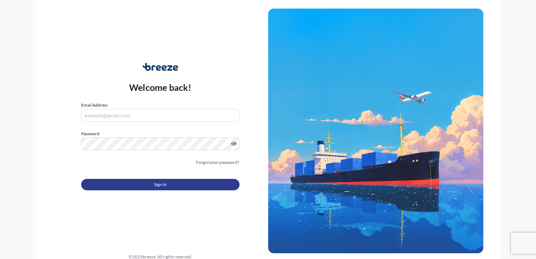
type input "[PERSON_NAME][EMAIL_ADDRESS][DOMAIN_NAME]"
click at [155, 180] on button "Sign In" at bounding box center [160, 184] width 158 height 11
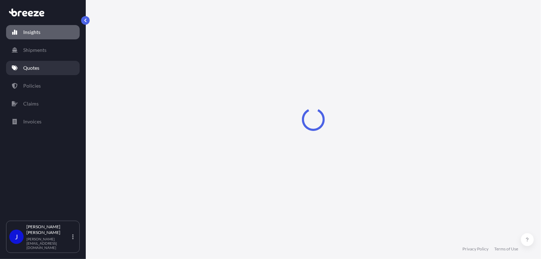
select select "2025"
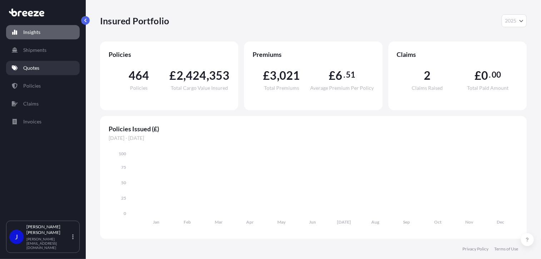
click at [46, 73] on link "Quotes" at bounding box center [43, 68] width 74 height 14
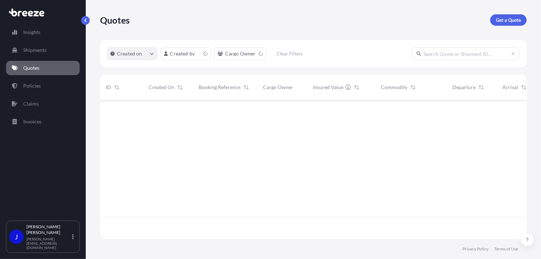
scroll to position [137, 422]
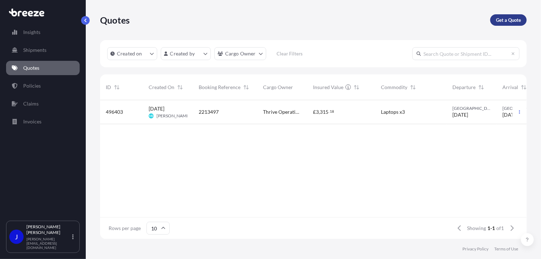
click at [504, 20] on p "Get a Quote" at bounding box center [508, 19] width 25 height 7
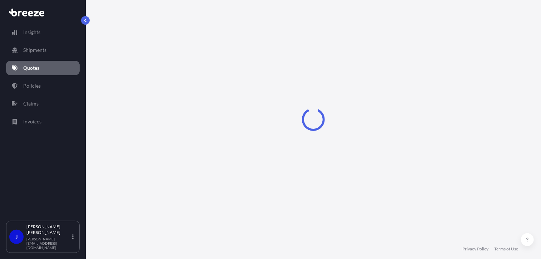
select select "Sea"
select select "1"
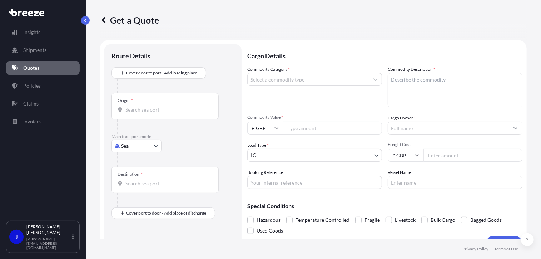
scroll to position [11, 0]
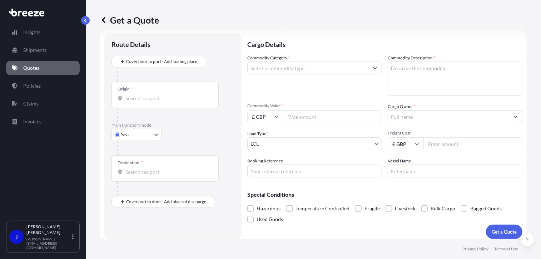
click at [144, 129] on body "Insights Shipments Quotes Policies Claims Invoices J [PERSON_NAME] [PERSON_NAME…" at bounding box center [270, 129] width 541 height 259
click at [141, 179] on div "Road" at bounding box center [136, 178] width 44 height 13
select select "Road"
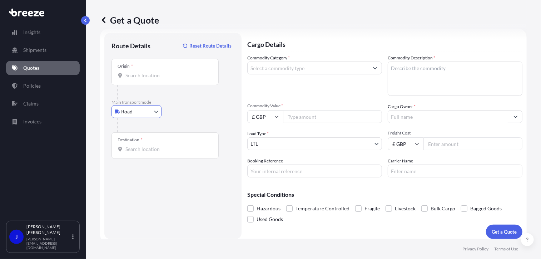
click at [146, 75] on input "Origin *" at bounding box center [168, 75] width 84 height 7
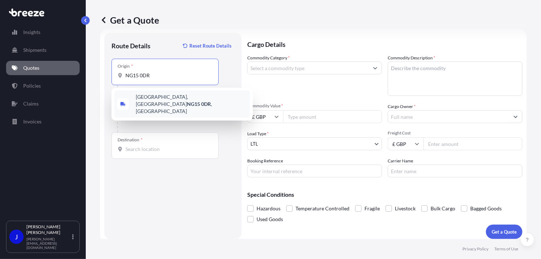
click at [158, 108] on div "[STREET_ADDRESS]" at bounding box center [182, 103] width 136 height 27
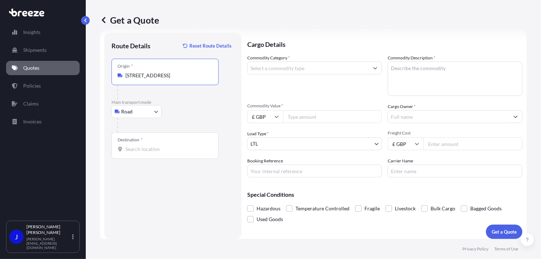
click at [164, 78] on input "[STREET_ADDRESS]" at bounding box center [168, 75] width 84 height 7
type input "[STREET_ADDRESS]"
click at [210, 75] on div "[STREET_ADDRESS]" at bounding box center [165, 75] width 95 height 7
click at [210, 75] on input "[STREET_ADDRESS]" at bounding box center [168, 75] width 84 height 7
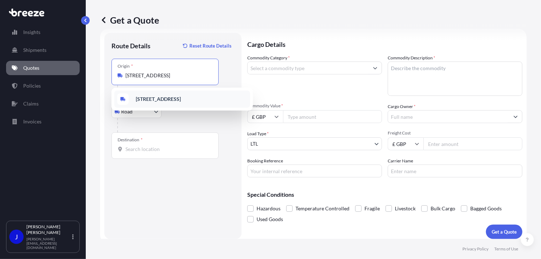
click at [148, 148] on input "Destination *" at bounding box center [168, 149] width 84 height 7
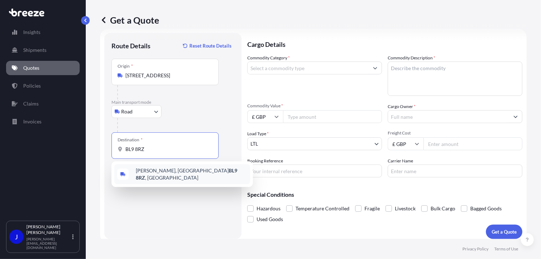
click at [163, 174] on span "[PERSON_NAME][STREET_ADDRESS]" at bounding box center [192, 174] width 112 height 14
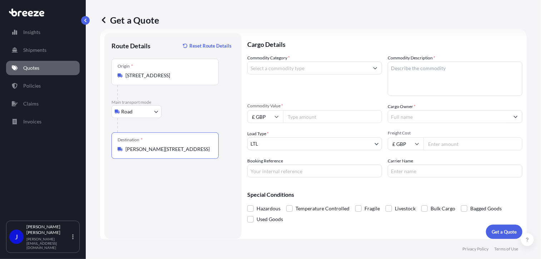
type input "[PERSON_NAME][STREET_ADDRESS]"
click at [280, 70] on input "Commodity Category *" at bounding box center [308, 68] width 121 height 13
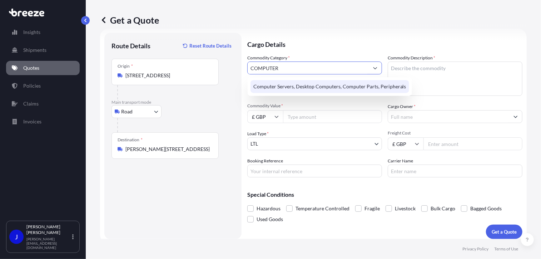
click at [281, 91] on div "Computer Servers, Desktop Computers, Computer Parts, Peripherals" at bounding box center [330, 86] width 159 height 13
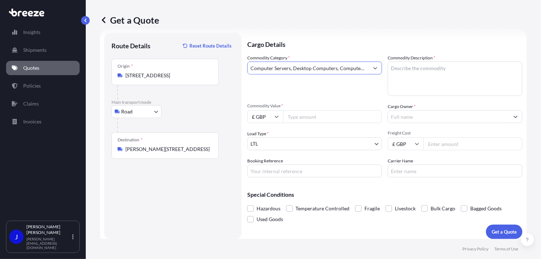
click at [363, 73] on input "Computer Servers, Desktop Computers, Computer Parts, Peripherals" at bounding box center [308, 68] width 121 height 13
type input "Computer Servers, Desktop Computers, Computer Parts, Peripherals"
click at [416, 72] on textarea "Commodity Description *" at bounding box center [455, 79] width 135 height 34
type textarea "COMPUTERS"
click at [305, 118] on input "Commodity Value *" at bounding box center [332, 116] width 99 height 13
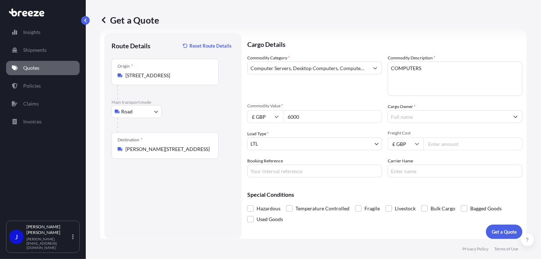
type input "6000"
click at [415, 121] on input "Cargo Owner *" at bounding box center [448, 116] width 121 height 13
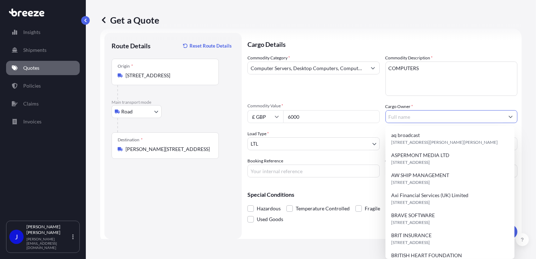
click at [414, 118] on input "Cargo Owner *" at bounding box center [445, 116] width 119 height 13
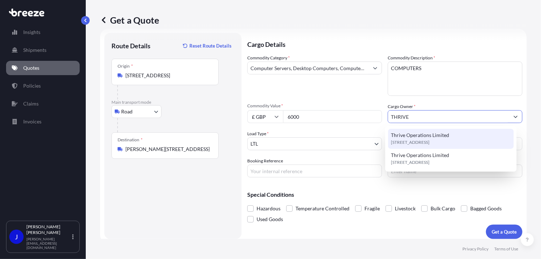
click at [428, 135] on span "Thrive Operations Limited" at bounding box center [420, 135] width 58 height 7
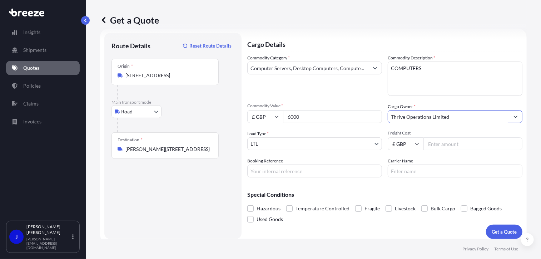
type input "Thrive Operations Limited"
click at [310, 171] on input "Booking Reference" at bounding box center [314, 171] width 135 height 13
type input "2217508"
click at [438, 142] on input "Freight Cost" at bounding box center [473, 143] width 99 height 13
type input "60.15"
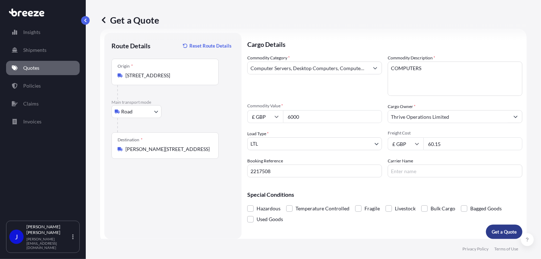
click at [497, 233] on p "Get a Quote" at bounding box center [504, 231] width 25 height 7
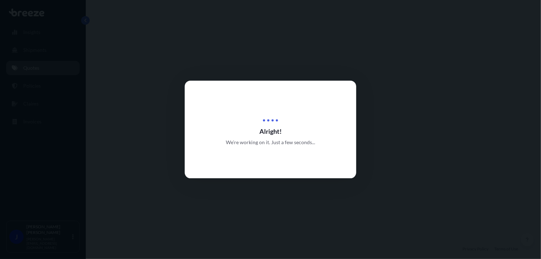
select select "Road"
select select "1"
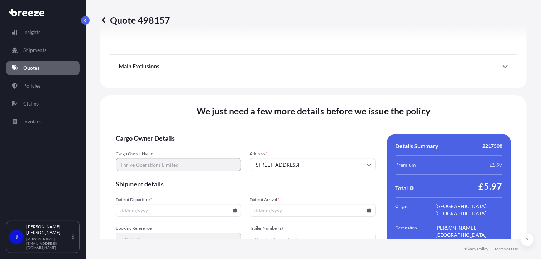
scroll to position [892, 0]
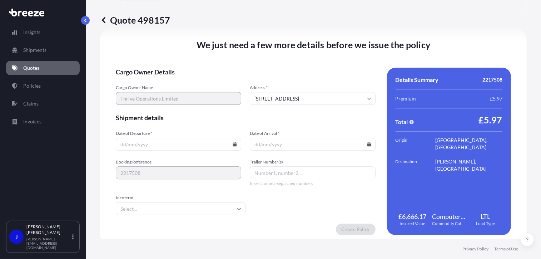
click at [235, 142] on icon at bounding box center [235, 144] width 4 height 4
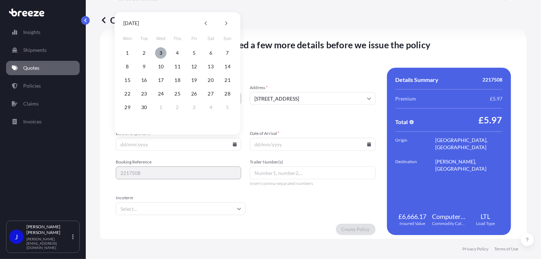
click at [161, 54] on button "3" at bounding box center [160, 52] width 11 height 11
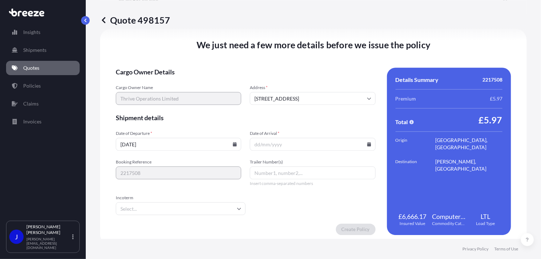
type input "[DATE]"
click at [367, 143] on icon at bounding box center [369, 144] width 4 height 4
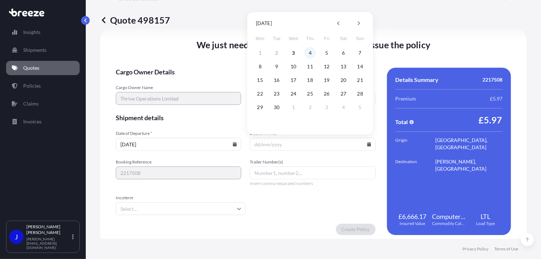
click at [309, 53] on button "4" at bounding box center [310, 52] width 11 height 11
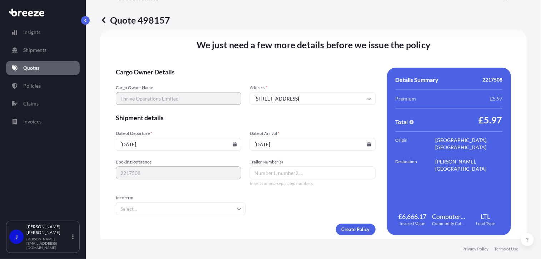
type input "[DATE]"
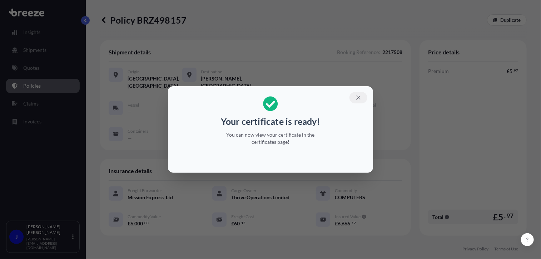
click at [358, 98] on icon "button" at bounding box center [359, 97] width 6 height 6
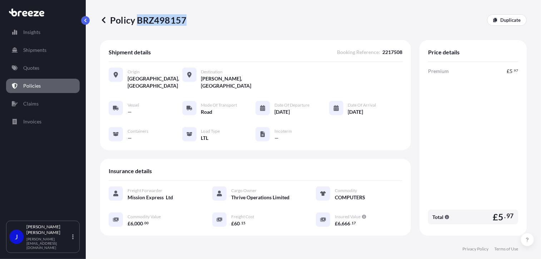
drag, startPoint x: 136, startPoint y: 21, endPoint x: 185, endPoint y: 20, distance: 48.7
click at [185, 20] on p "Policy BRZ498157" at bounding box center [143, 19] width 87 height 11
copy p "BRZ498157"
click at [41, 70] on link "Quotes" at bounding box center [43, 68] width 74 height 14
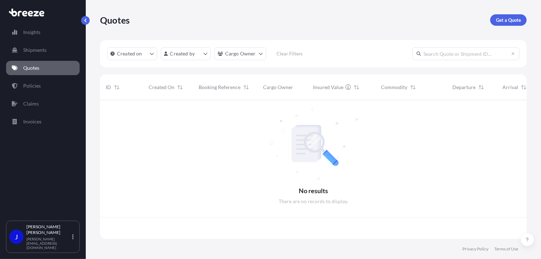
scroll to position [137, 422]
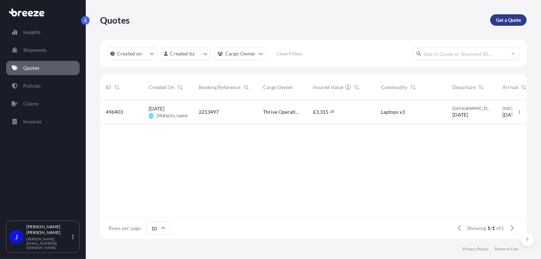
click at [505, 21] on p "Get a Quote" at bounding box center [508, 19] width 25 height 7
select select "Sea"
select select "1"
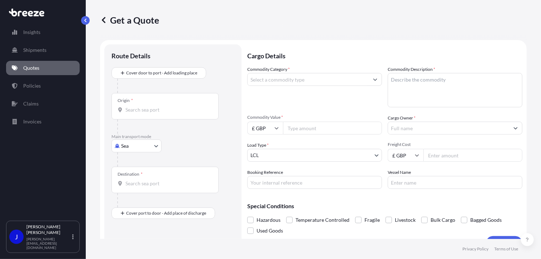
scroll to position [11, 0]
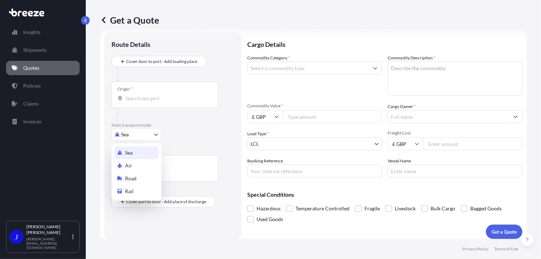
click at [153, 129] on body "Insights Shipments Quotes Policies Claims Invoices J [PERSON_NAME] [PERSON_NAME…" at bounding box center [270, 129] width 541 height 259
click at [141, 178] on div "Road" at bounding box center [136, 178] width 44 height 13
select select "Road"
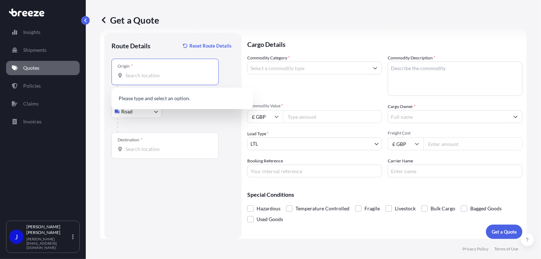
click at [163, 75] on input "Origin *" at bounding box center [168, 75] width 84 height 7
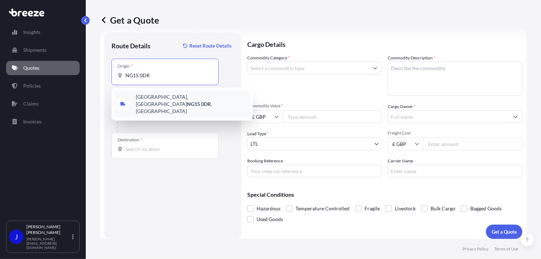
click at [158, 101] on span "[STREET_ADDRESS]" at bounding box center [192, 103] width 112 height 21
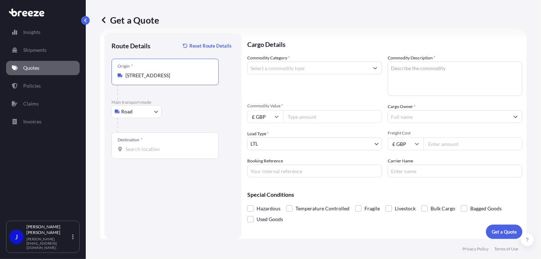
type input "[STREET_ADDRESS]"
click at [147, 150] on input "Destination *" at bounding box center [168, 149] width 84 height 7
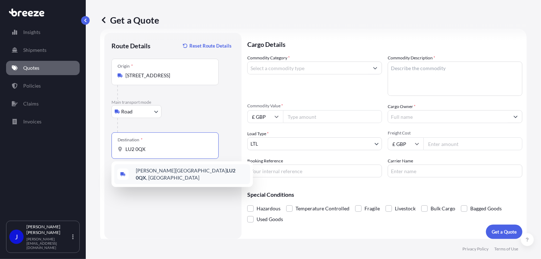
click at [159, 176] on span "[PERSON_NAME][STREET_ADDRESS]" at bounding box center [192, 174] width 112 height 14
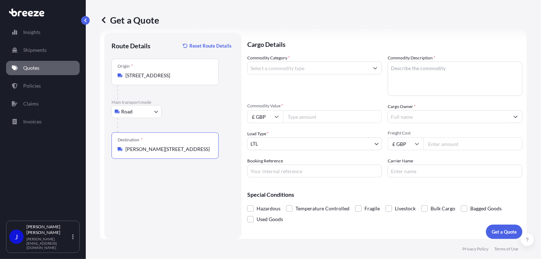
type input "[PERSON_NAME][STREET_ADDRESS]"
click at [296, 67] on input "Commodity Category *" at bounding box center [308, 68] width 121 height 13
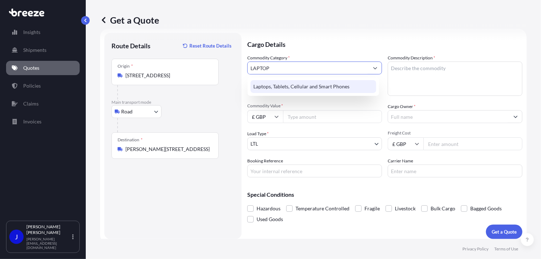
click at [348, 83] on div "Laptops, Tablets, Cellular and Smart Phones" at bounding box center [314, 86] width 126 height 13
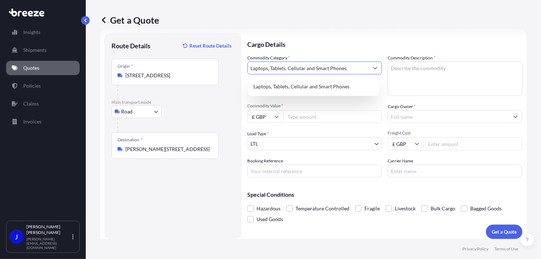
type input "Laptops, Tablets, Cellular and Smart Phones"
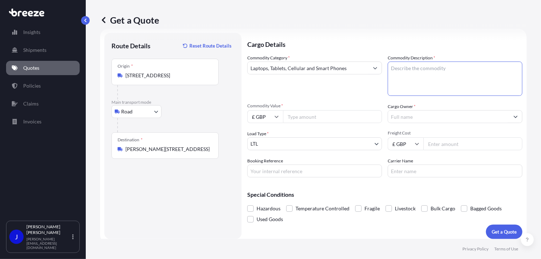
click at [401, 73] on textarea "Commodity Description *" at bounding box center [455, 79] width 135 height 34
type textarea "LAPTOP"
click at [335, 112] on input "Commodity Value *" at bounding box center [332, 116] width 99 height 13
type input "1000"
click at [399, 118] on input "Cargo Owner *" at bounding box center [448, 116] width 121 height 13
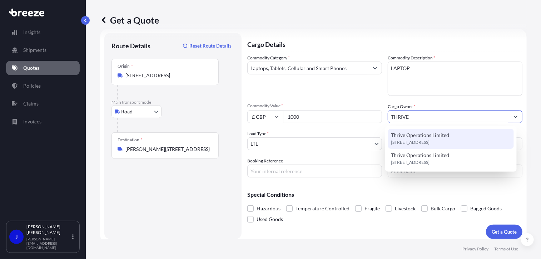
click at [428, 136] on span "Thrive Operations Limited" at bounding box center [420, 135] width 58 height 7
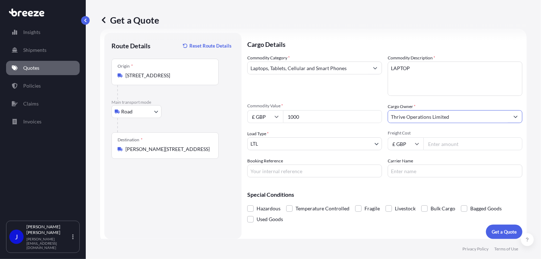
type input "Thrive Operations Limited"
click at [305, 169] on input "Booking Reference" at bounding box center [314, 171] width 135 height 13
type input "2217552"
click at [437, 143] on input "Freight Cost" at bounding box center [473, 143] width 99 height 13
type input "27.75"
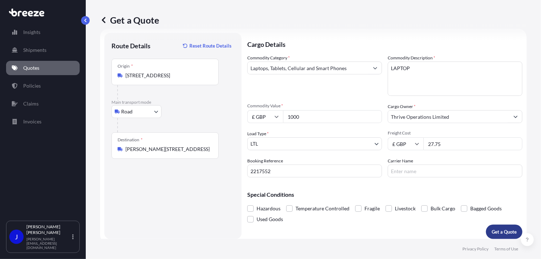
click at [495, 232] on p "Get a Quote" at bounding box center [504, 231] width 25 height 7
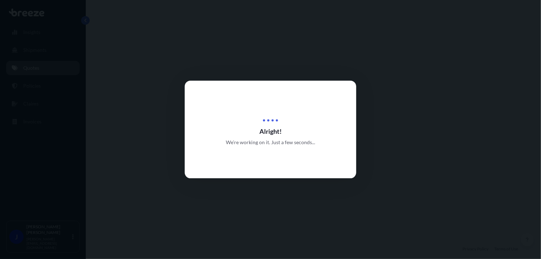
select select "Road"
select select "1"
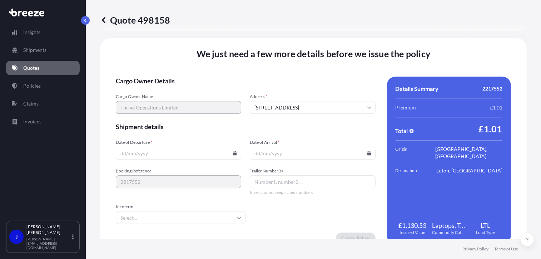
scroll to position [892, 0]
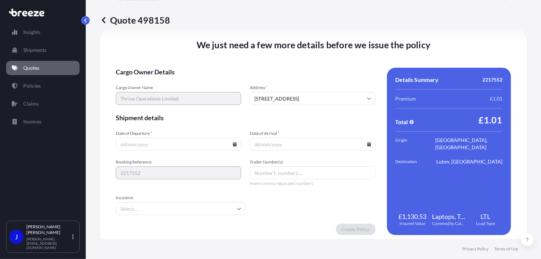
click at [235, 143] on icon at bounding box center [235, 144] width 4 height 4
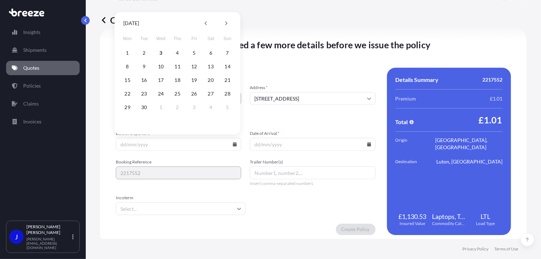
click at [160, 53] on button "3" at bounding box center [160, 52] width 11 height 11
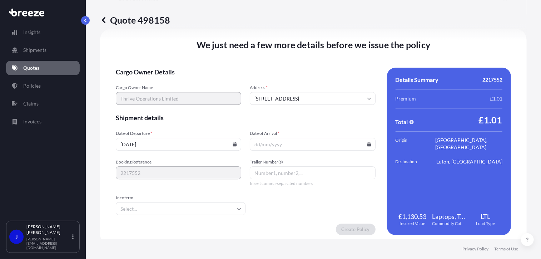
type input "[DATE]"
click at [367, 142] on icon at bounding box center [369, 144] width 4 height 4
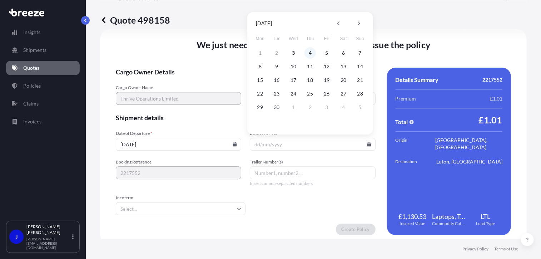
click at [312, 54] on button "4" at bounding box center [310, 52] width 11 height 11
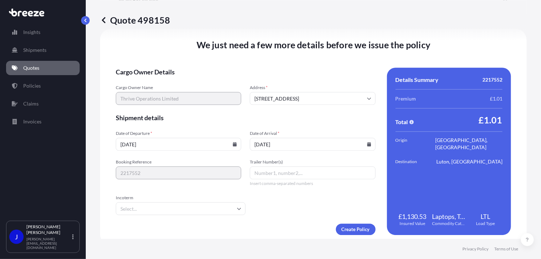
type input "[DATE]"
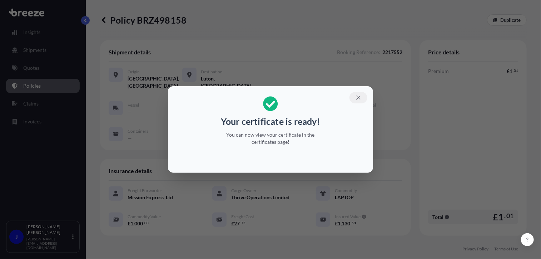
click at [359, 97] on icon "button" at bounding box center [359, 97] width 6 height 6
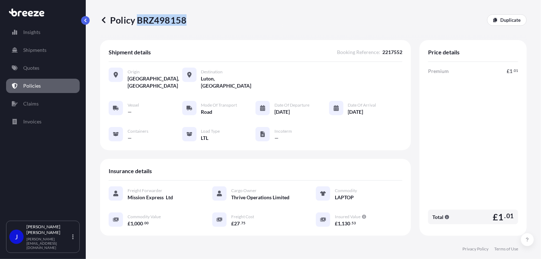
drag, startPoint x: 137, startPoint y: 22, endPoint x: 185, endPoint y: 20, distance: 47.3
click at [185, 20] on p "Policy BRZ498158" at bounding box center [143, 19] width 87 height 11
drag, startPoint x: 185, startPoint y: 20, endPoint x: 180, endPoint y: 19, distance: 4.7
copy p "BRZ498158"
click at [36, 70] on p "Quotes" at bounding box center [31, 67] width 16 height 7
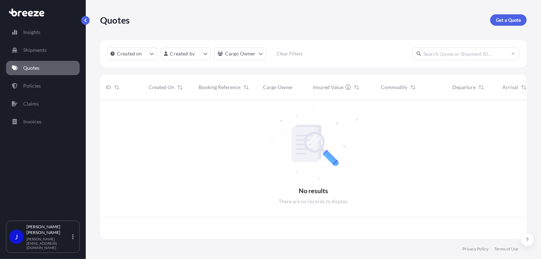
scroll to position [137, 422]
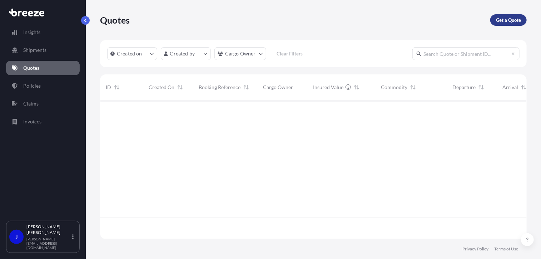
click at [505, 19] on p "Get a Quote" at bounding box center [508, 19] width 25 height 7
select select "Sea"
select select "1"
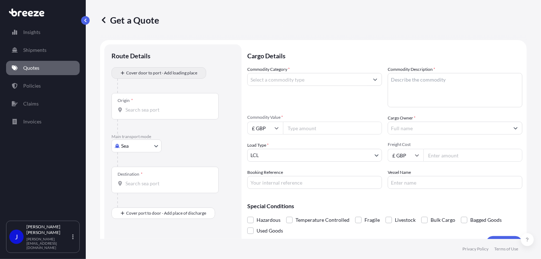
scroll to position [11, 0]
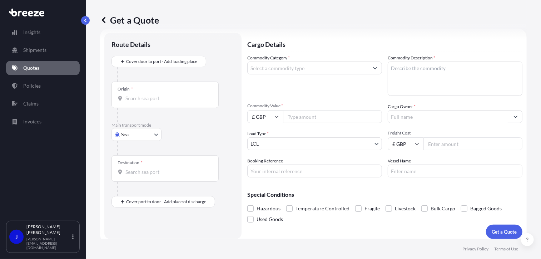
click at [149, 135] on body "Insights Shipments Quotes Policies Claims Invoices J [PERSON_NAME] [PERSON_NAME…" at bounding box center [270, 129] width 541 height 259
click at [138, 176] on div "Road" at bounding box center [136, 178] width 44 height 13
select select "Road"
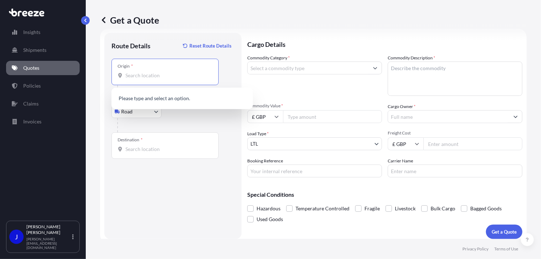
click at [146, 74] on input "Origin *" at bounding box center [168, 75] width 84 height 7
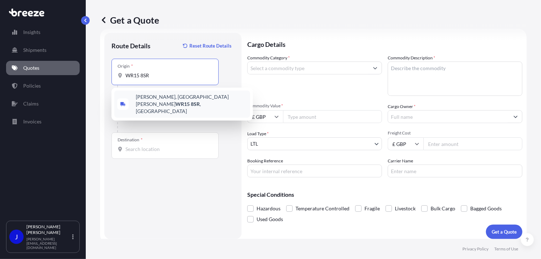
click at [156, 100] on span "[PERSON_NAME][STREET_ADDRESS][PERSON_NAME]" at bounding box center [192, 103] width 112 height 21
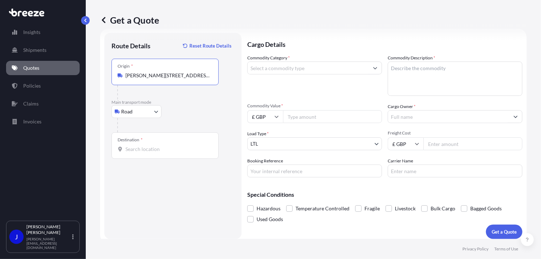
type input "[PERSON_NAME][STREET_ADDRESS][PERSON_NAME]"
click at [143, 153] on div "Destination *" at bounding box center [165, 145] width 107 height 26
click at [143, 153] on input "Destination *" at bounding box center [168, 149] width 84 height 7
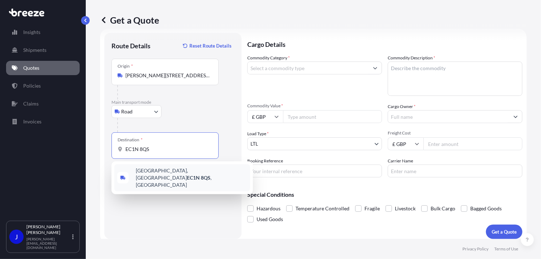
click at [159, 173] on span "[STREET_ADDRESS]" at bounding box center [192, 177] width 112 height 21
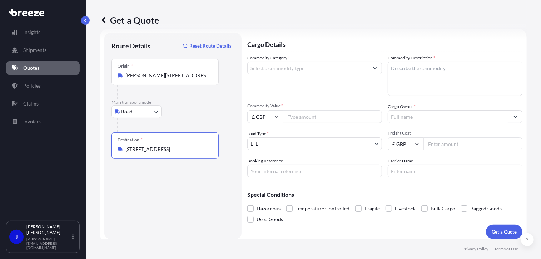
type input "[STREET_ADDRESS]"
click at [295, 70] on input "Commodity Category *" at bounding box center [308, 68] width 121 height 13
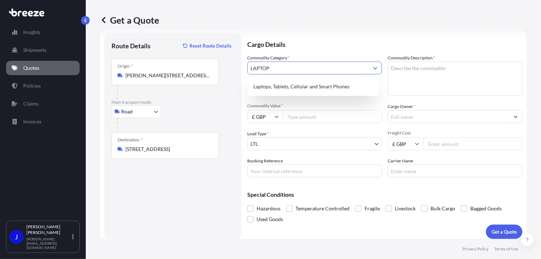
click at [301, 83] on div "Laptops, Tablets, Cellular and Smart Phones" at bounding box center [314, 86] width 126 height 13
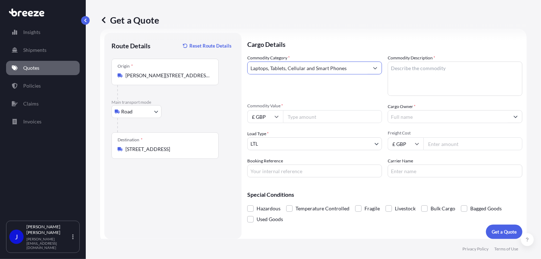
type input "Laptops, Tablets, Cellular and Smart Phones"
drag, startPoint x: 426, startPoint y: 75, endPoint x: 392, endPoint y: 68, distance: 34.2
click at [392, 68] on textarea "Commodity Description *" at bounding box center [455, 79] width 135 height 34
paste textarea "LAPTOP AND ACCESSORIES"
type textarea "LAPTOP AND ACCESSORIES"
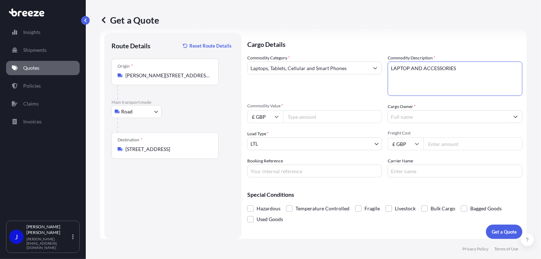
click at [332, 117] on input "Commodity Value *" at bounding box center [332, 116] width 99 height 13
type input "1000"
click at [398, 118] on input "Cargo Owner *" at bounding box center [448, 116] width 121 height 13
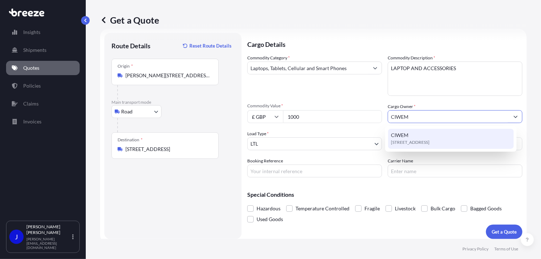
click at [421, 143] on span "[STREET_ADDRESS]" at bounding box center [410, 142] width 39 height 7
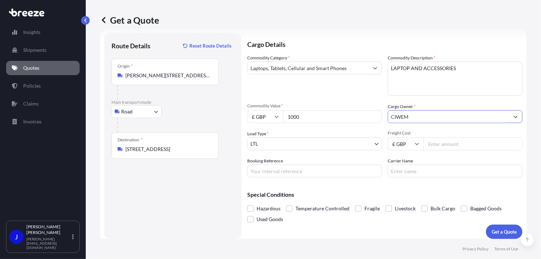
type input "CIWEM"
click at [279, 170] on input "Booking Reference" at bounding box center [314, 171] width 135 height 13
type input "2217209"
click at [436, 144] on input "Freight Cost" at bounding box center [473, 143] width 99 height 13
type input "30.80"
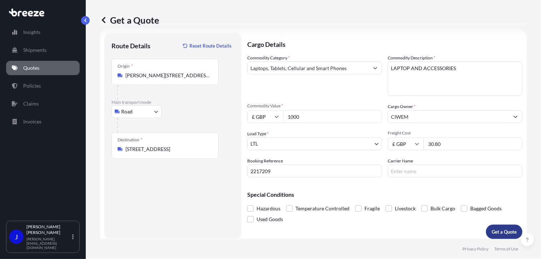
click at [494, 231] on p "Get a Quote" at bounding box center [504, 231] width 25 height 7
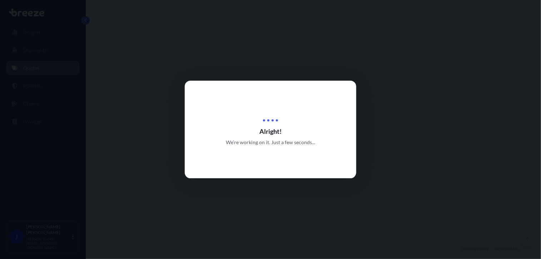
select select "Road"
select select "1"
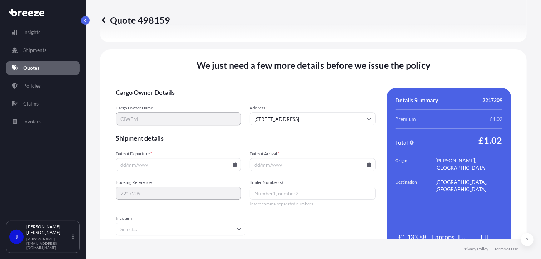
scroll to position [892, 0]
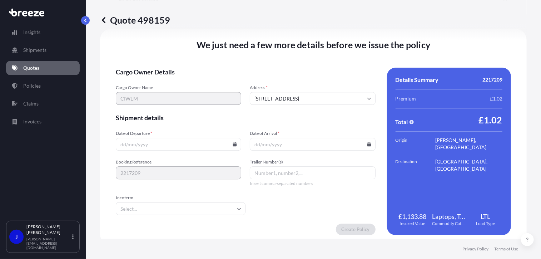
click at [234, 143] on icon at bounding box center [235, 144] width 4 height 4
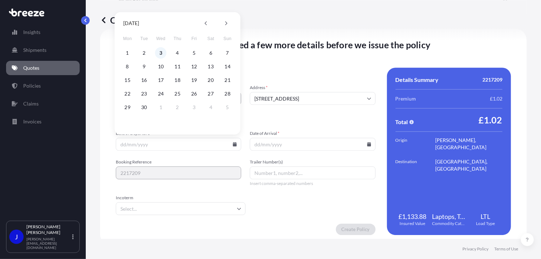
click at [161, 51] on button "3" at bounding box center [160, 52] width 11 height 11
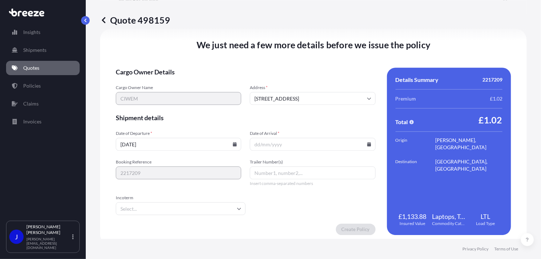
type input "[DATE]"
click at [367, 145] on icon at bounding box center [369, 144] width 4 height 4
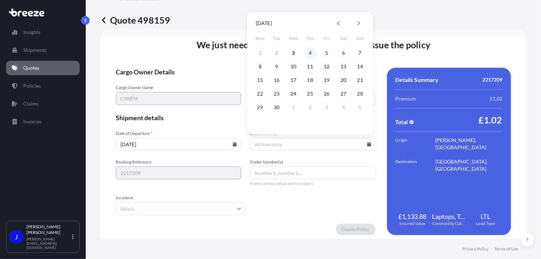
click at [307, 54] on button "4" at bounding box center [310, 52] width 11 height 11
type input "[DATE]"
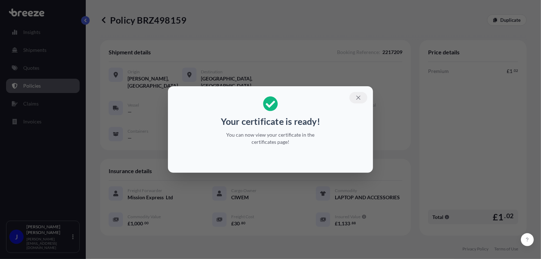
click at [359, 98] on icon "button" at bounding box center [359, 97] width 6 height 6
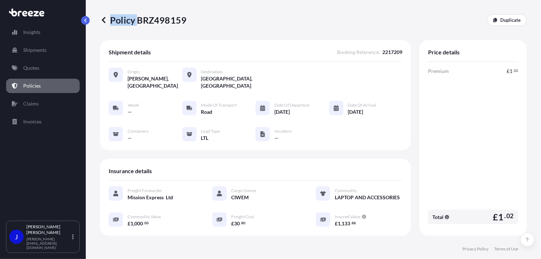
drag, startPoint x: 140, startPoint y: 20, endPoint x: 186, endPoint y: 20, distance: 46.5
click at [186, 20] on div "Policy BRZ498159 Duplicate" at bounding box center [313, 19] width 427 height 11
drag, startPoint x: 186, startPoint y: 20, endPoint x: 142, endPoint y: 25, distance: 44.7
click at [160, 28] on div "Policy BRZ498159 Duplicate" at bounding box center [313, 20] width 427 height 40
drag, startPoint x: 139, startPoint y: 21, endPoint x: 185, endPoint y: 20, distance: 45.1
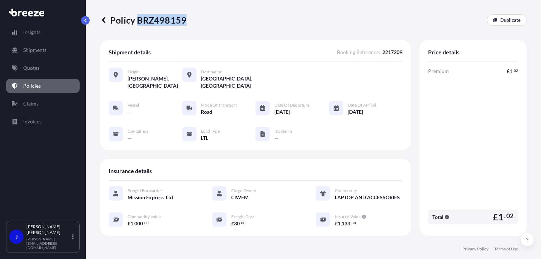
click at [185, 20] on p "Policy BRZ498159" at bounding box center [143, 19] width 87 height 11
copy p "BRZ498159"
